Goal: Task Accomplishment & Management: Complete application form

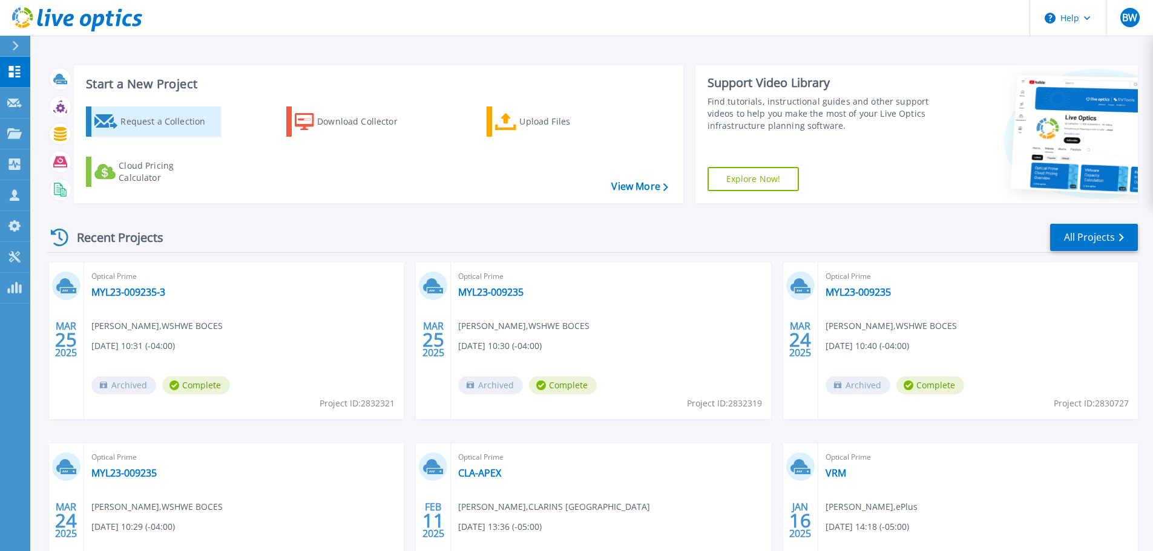
click at [141, 125] on div "Request a Collection" at bounding box center [168, 122] width 97 height 24
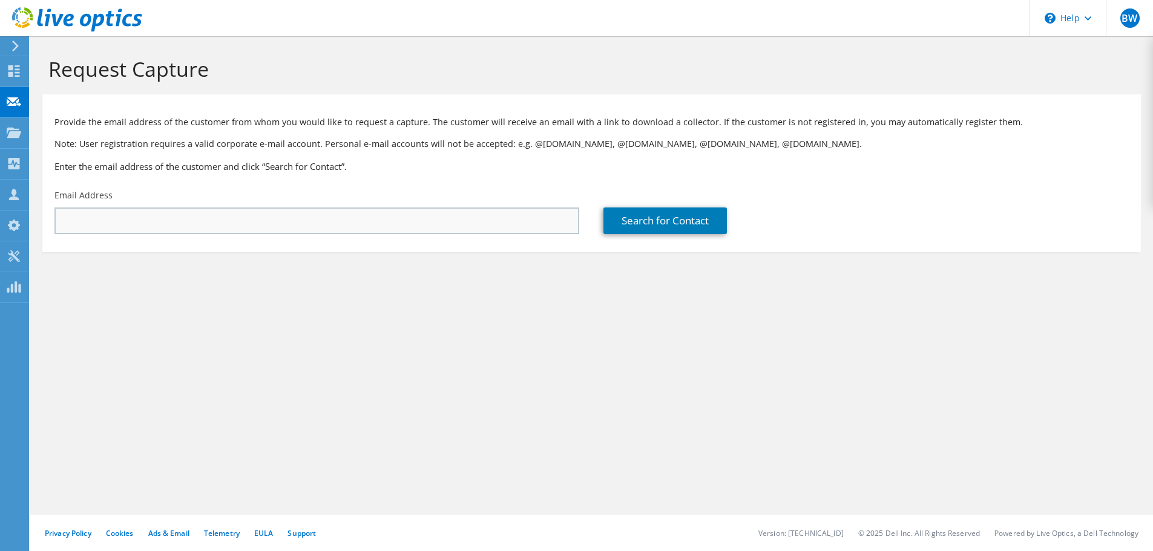
click at [80, 223] on input "text" at bounding box center [316, 221] width 525 height 27
type input "michael.sager@atlascopco.com"
click at [669, 218] on link "Search for Contact" at bounding box center [664, 221] width 123 height 27
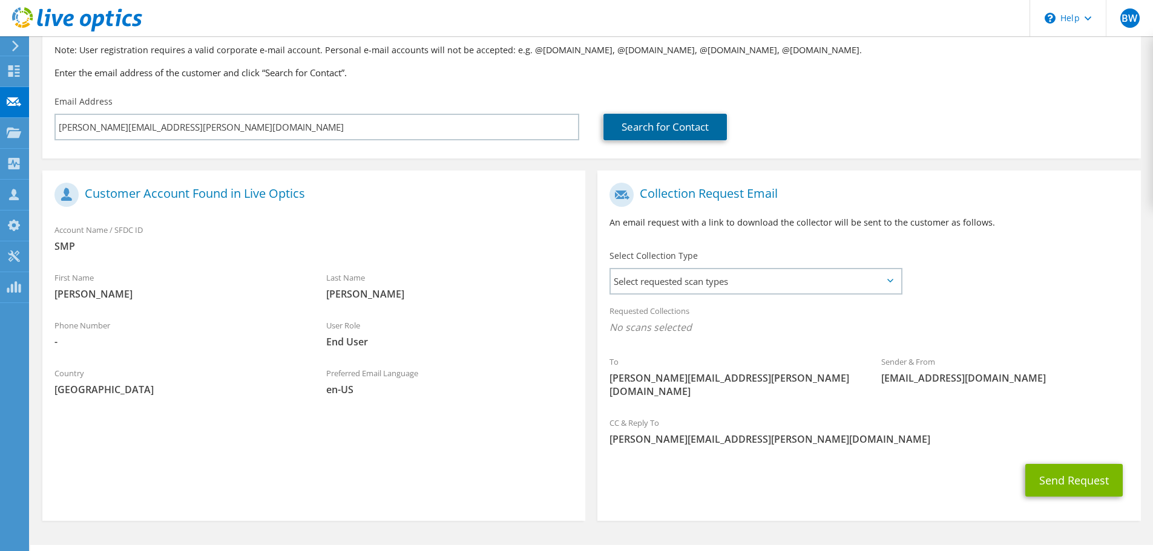
scroll to position [111, 0]
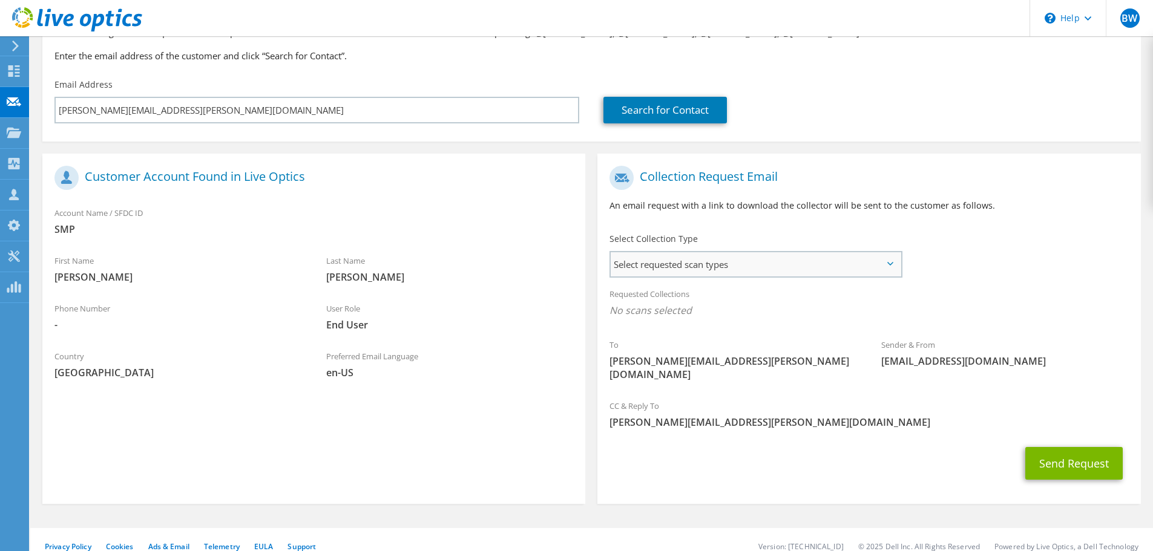
click at [894, 263] on span "Select requested scan types" at bounding box center [756, 264] width 290 height 24
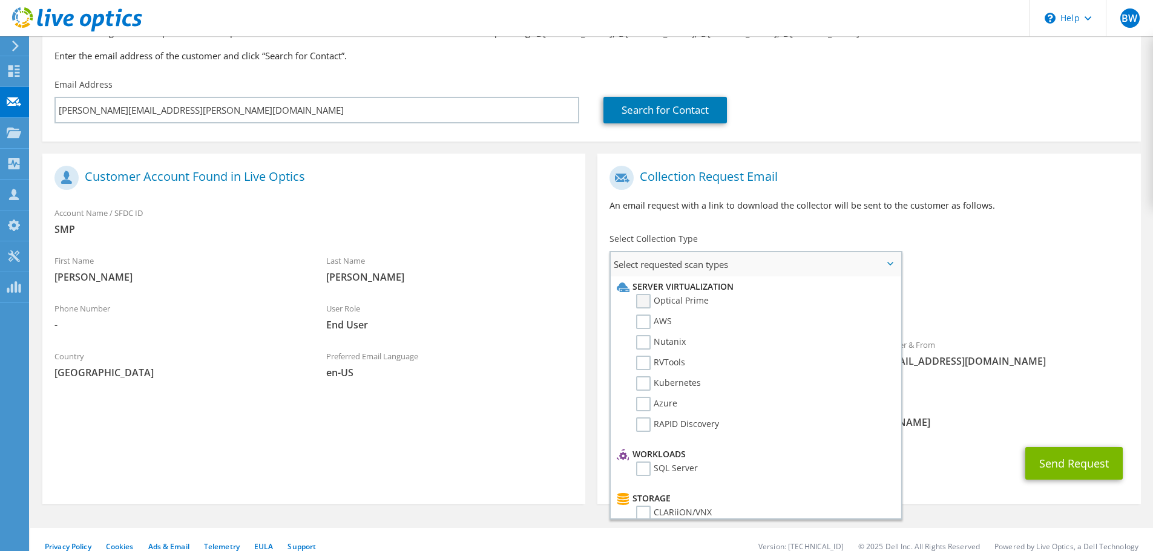
click at [644, 299] on label "Optical Prime" at bounding box center [672, 301] width 73 height 15
click at [0, 0] on input "Optical Prime" at bounding box center [0, 0] width 0 height 0
click at [1084, 350] on div "Sender & From liveoptics@liveoptics.com" at bounding box center [1005, 357] width 272 height 42
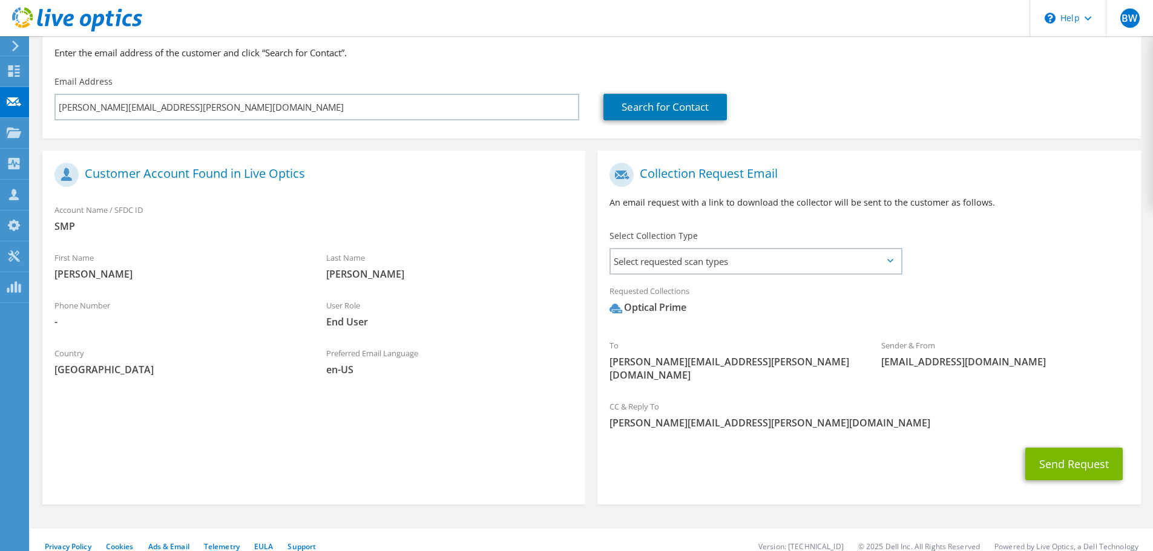
scroll to position [114, 0]
click at [888, 262] on icon at bounding box center [890, 260] width 6 height 4
click at [891, 262] on icon at bounding box center [890, 260] width 6 height 4
click at [793, 261] on span "Select requested scan types" at bounding box center [756, 261] width 290 height 24
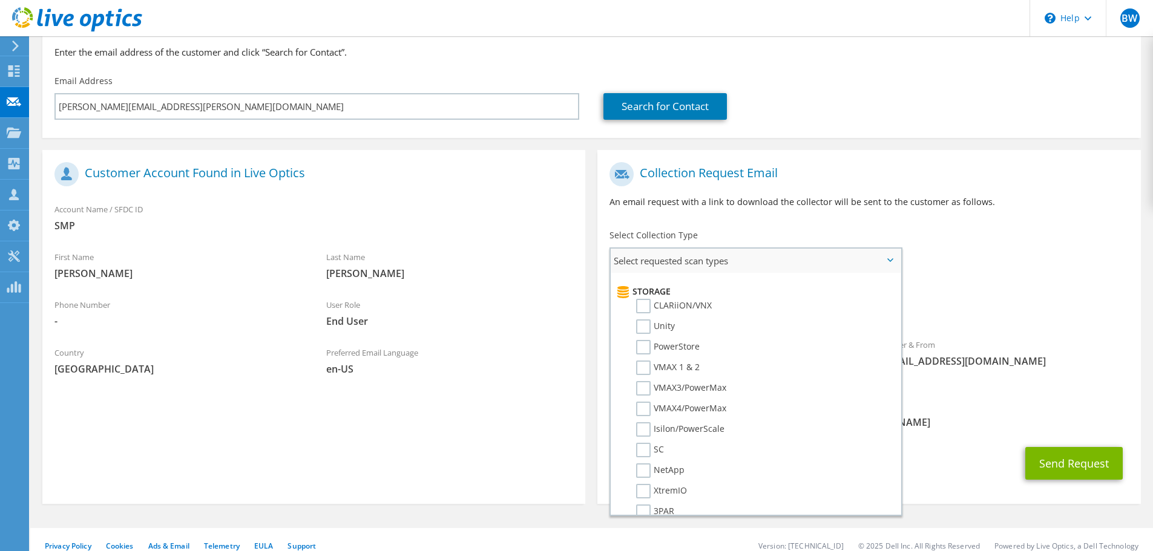
scroll to position [0, 0]
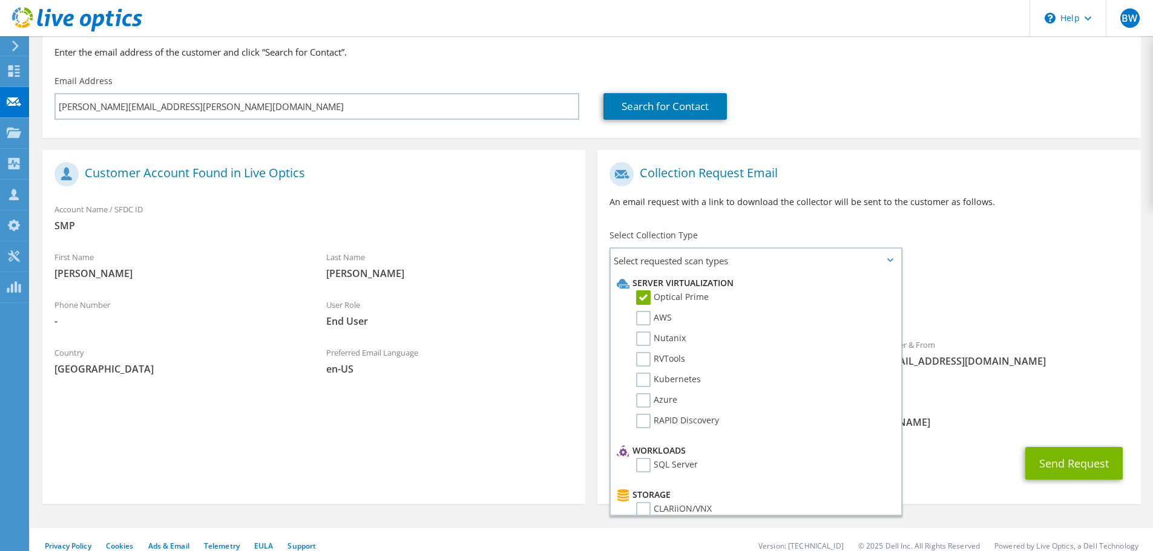
click at [1043, 304] on span "Optical Prime" at bounding box center [868, 310] width 519 height 20
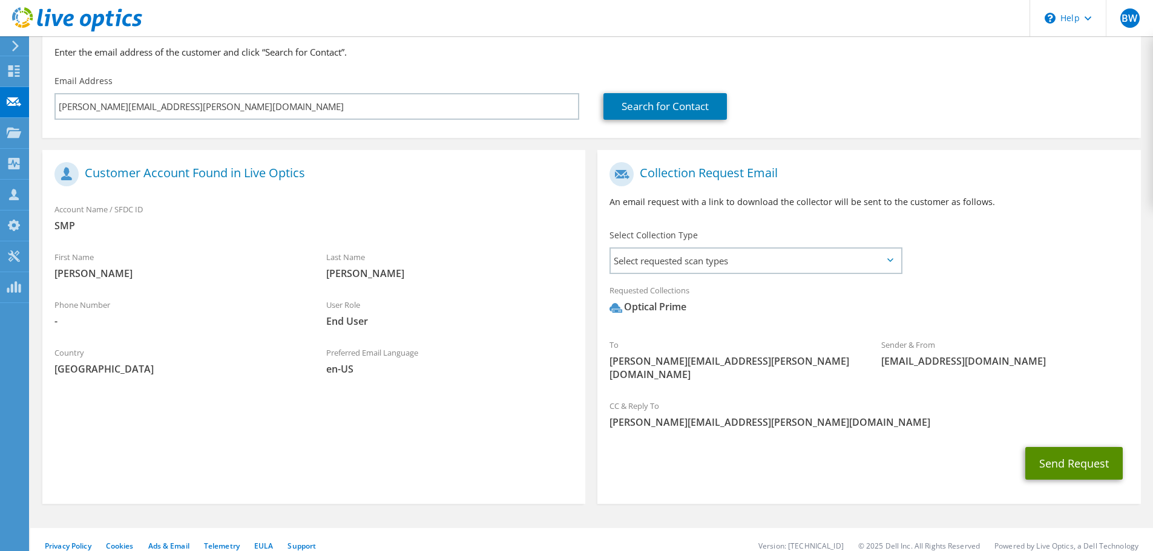
click at [1069, 448] on button "Send Request" at bounding box center [1073, 463] width 97 height 33
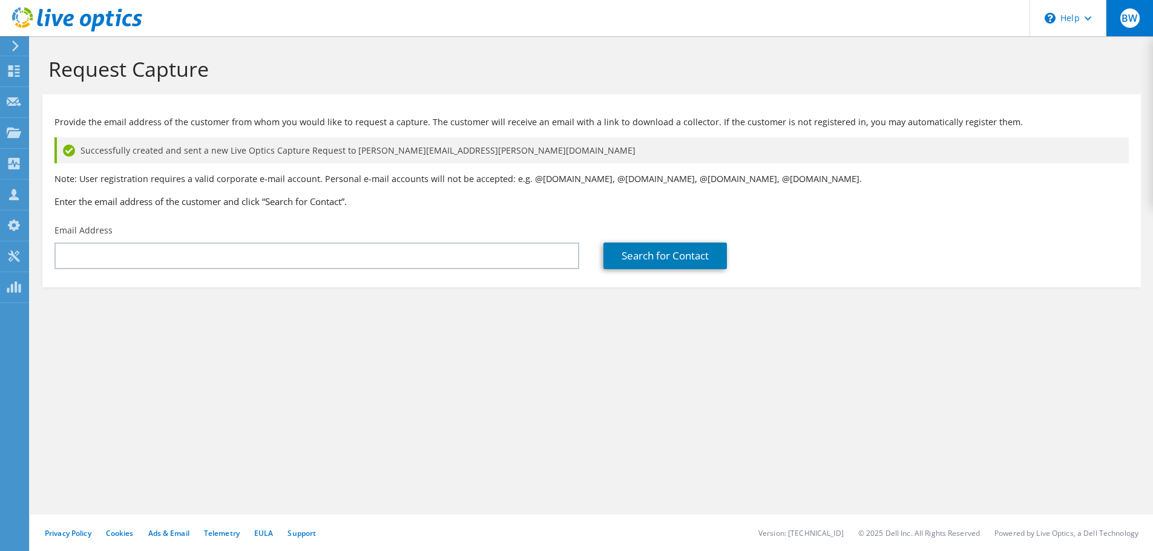
click at [1131, 24] on span "BW" at bounding box center [1129, 17] width 19 height 19
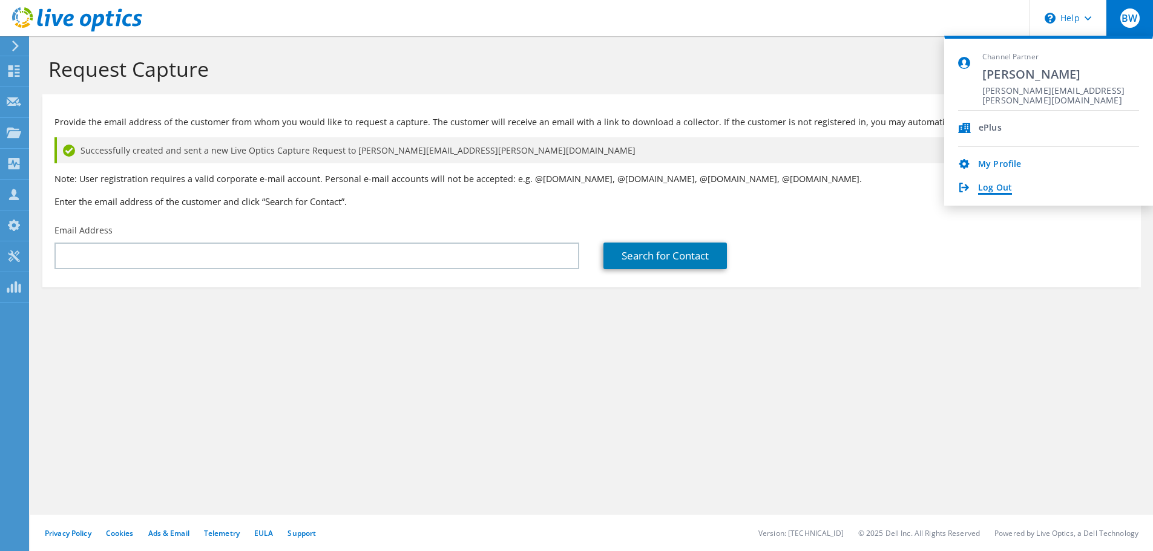
click at [989, 188] on link "Log Out" at bounding box center [995, 188] width 34 height 11
